Goal: Register for event/course

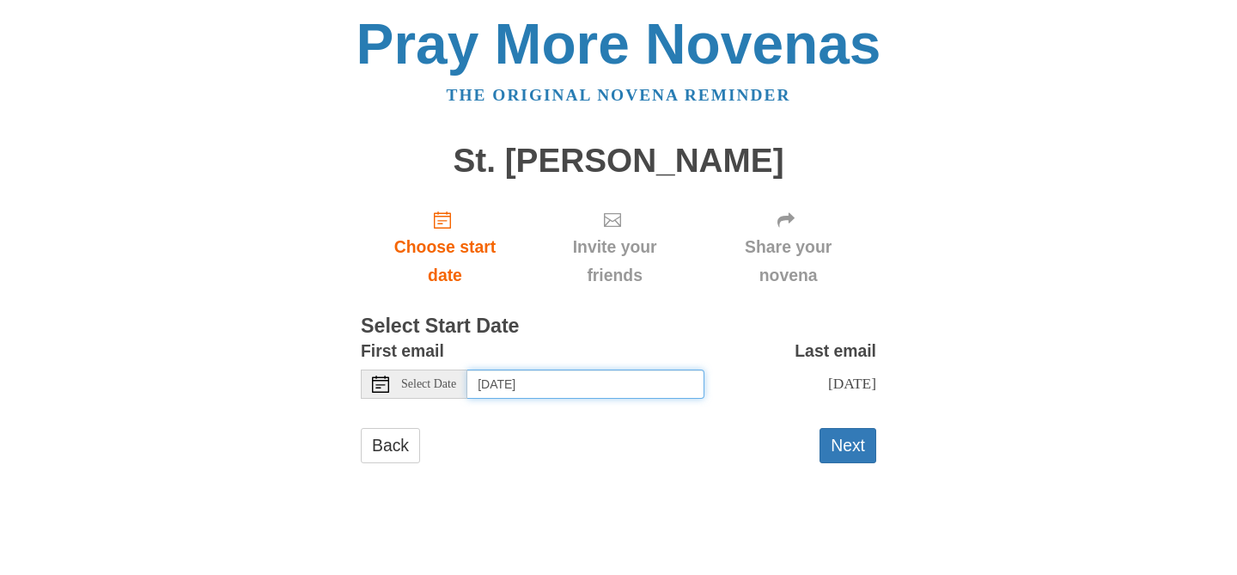
click at [587, 381] on input "[DATE]" at bounding box center [585, 383] width 237 height 29
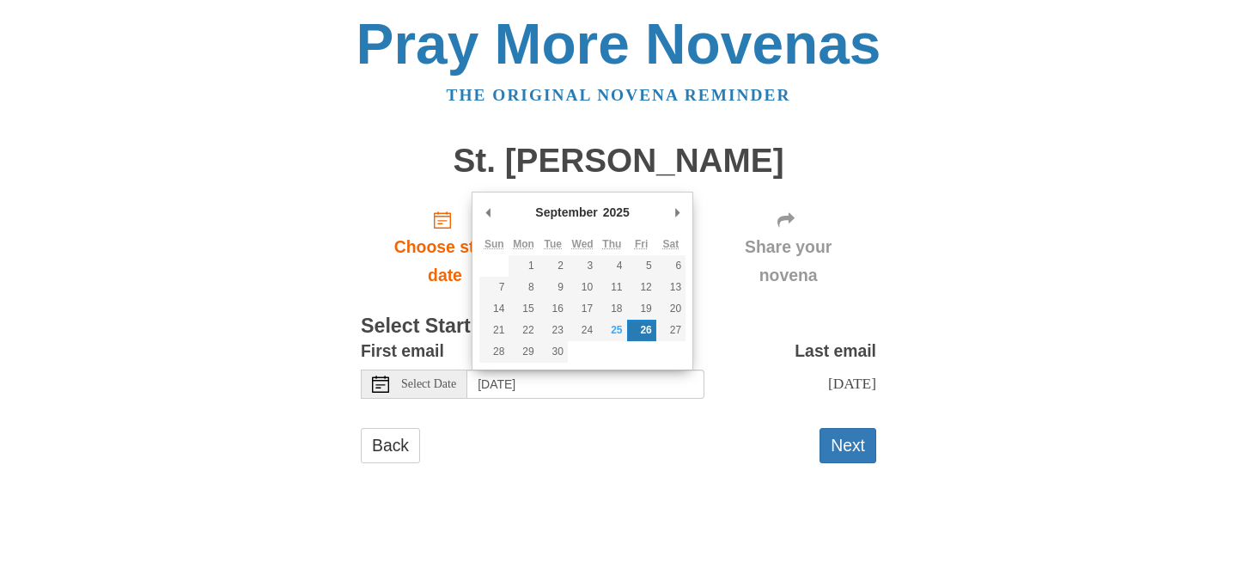
click at [632, 419] on form "First email Select Date Friday, September 26th Last email Sunday, October 5th S…" at bounding box center [619, 408] width 516 height 143
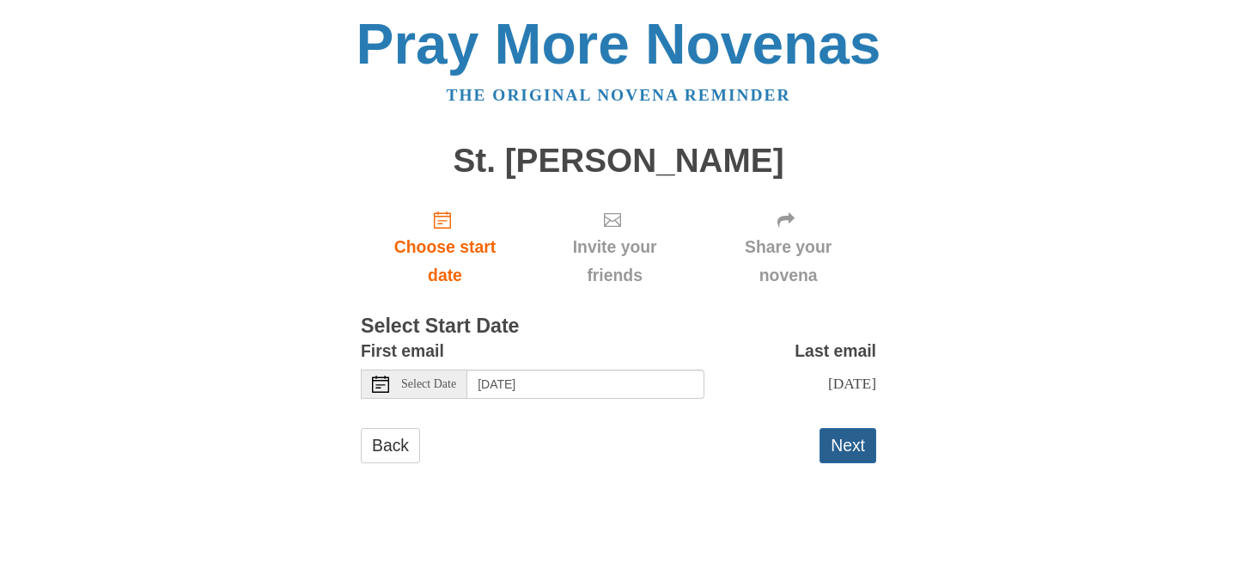
click at [835, 439] on button "Next" at bounding box center [848, 445] width 57 height 35
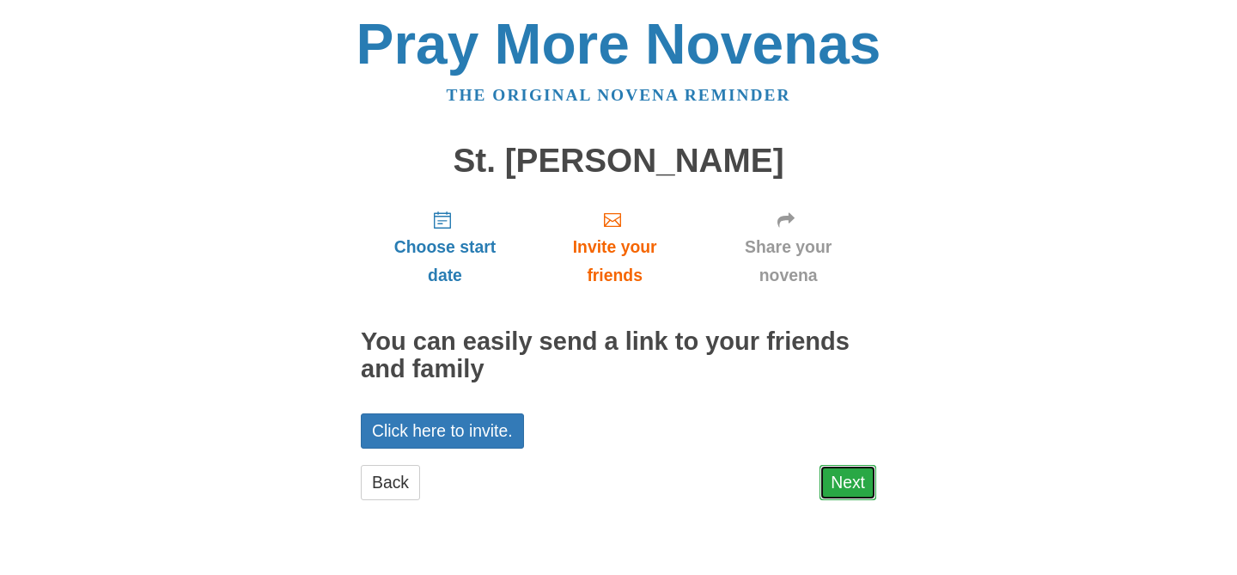
click at [853, 474] on link "Next" at bounding box center [848, 482] width 57 height 35
